Goal: Navigation & Orientation: Go to known website

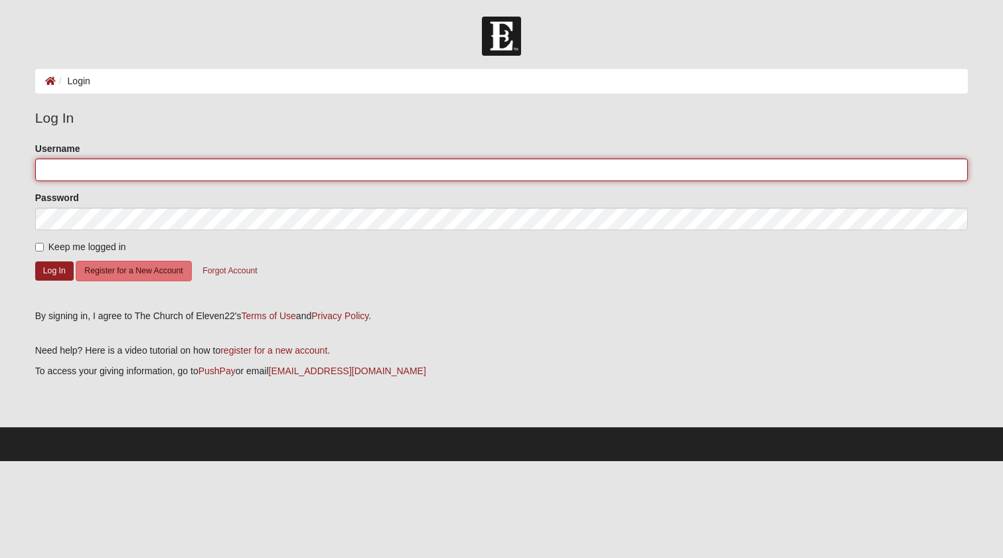
type input "jandrewrowe"
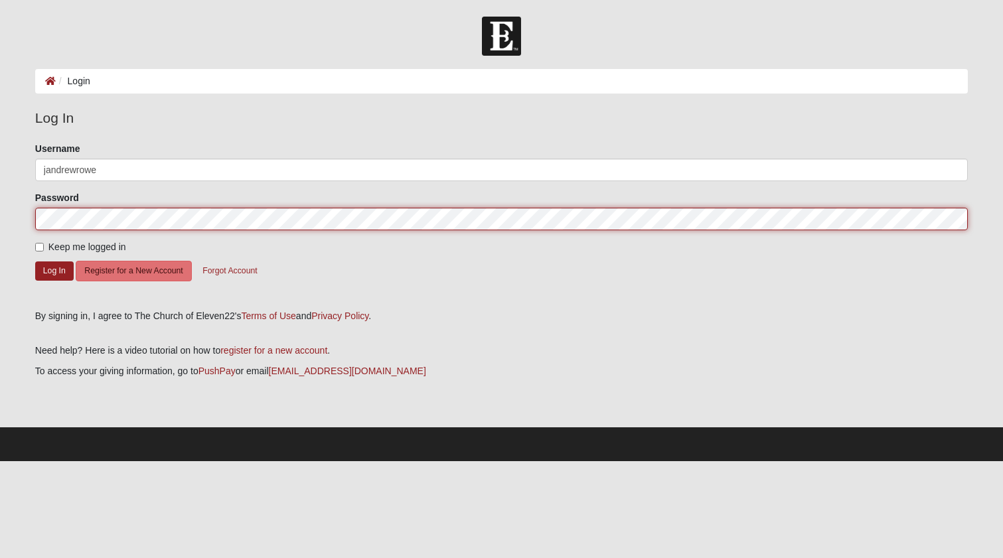
click at [54, 270] on button "Log In" at bounding box center [54, 270] width 38 height 19
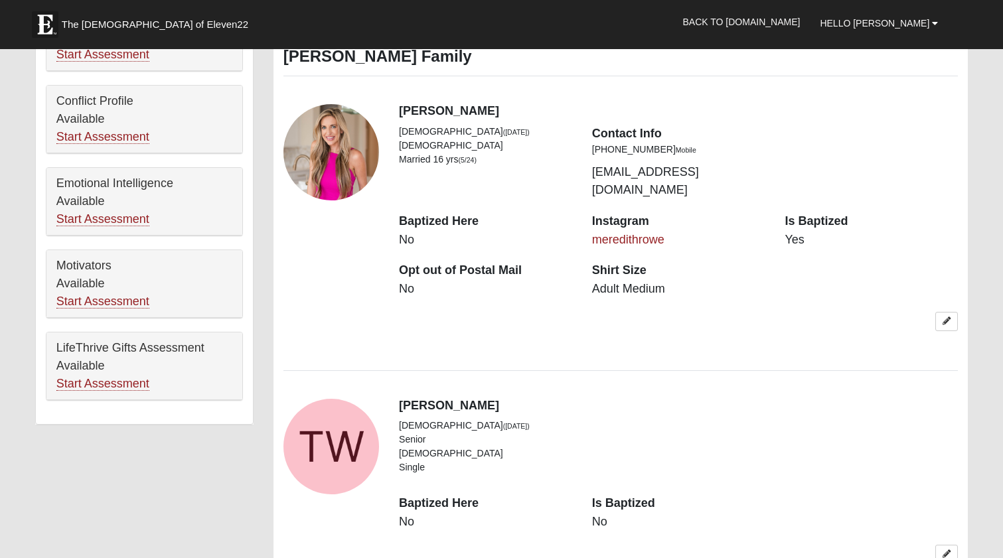
scroll to position [644, 0]
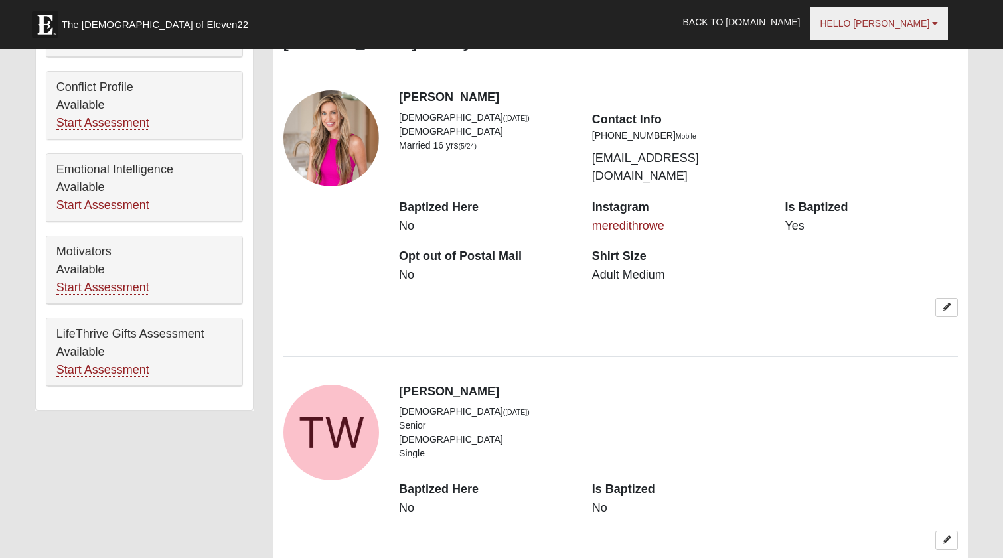
click at [937, 21] on b at bounding box center [935, 23] width 6 height 9
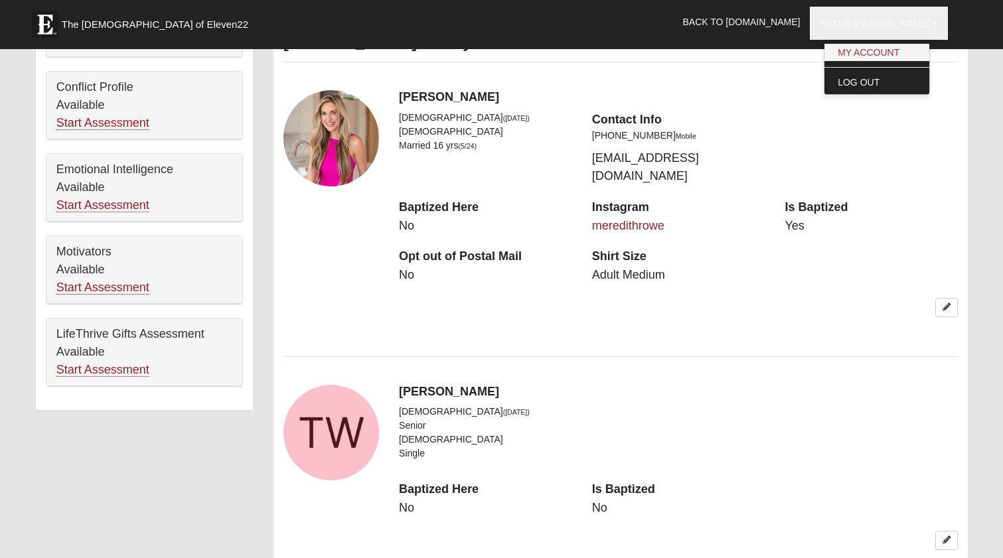
click at [907, 52] on link "My Account" at bounding box center [876, 52] width 105 height 17
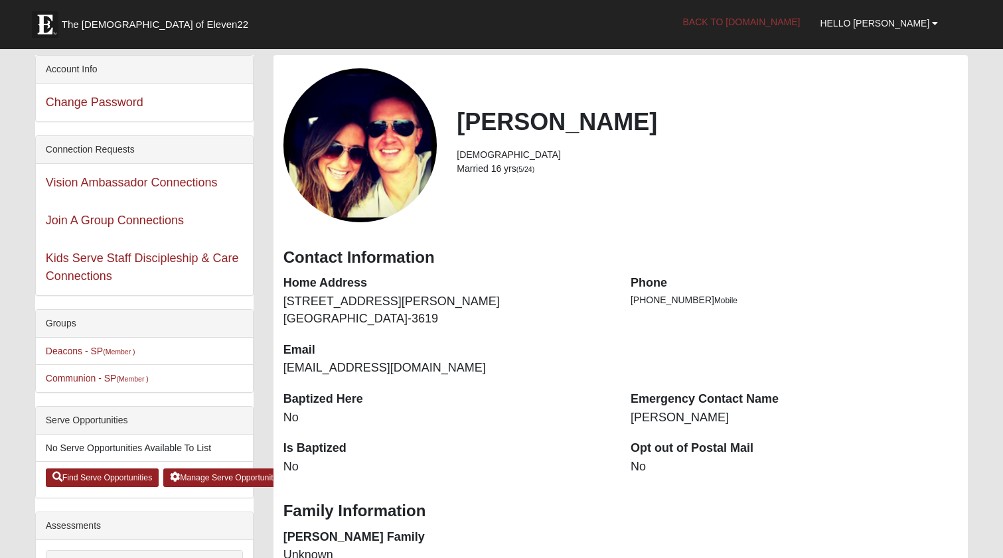
click at [796, 18] on link "Back to [DOMAIN_NAME]" at bounding box center [741, 21] width 137 height 33
